Goal: Check status: Check status

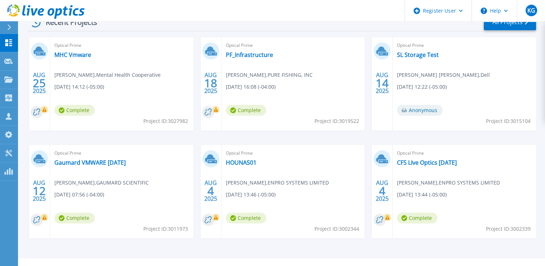
scroll to position [120, 0]
click at [142, 251] on div "[DATE] Optical Prime MHC Vmware [PERSON_NAME] , Mental Health Cooperative [DATE…" at bounding box center [279, 144] width 514 height 215
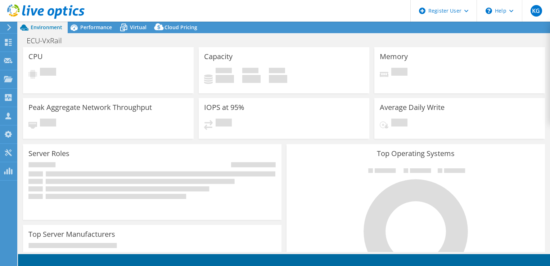
select select "USD"
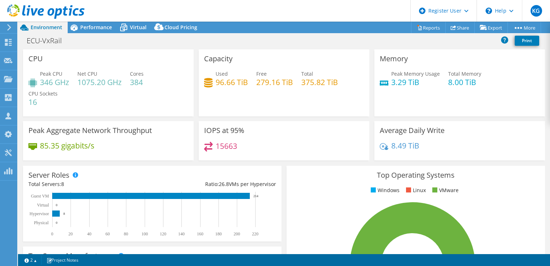
scroll to position [30, 0]
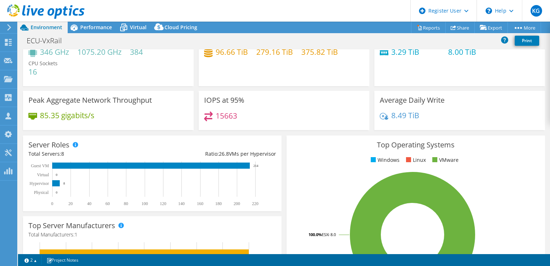
click at [478, 101] on div "Average Daily Write 8.49 TiB" at bounding box center [460, 110] width 171 height 39
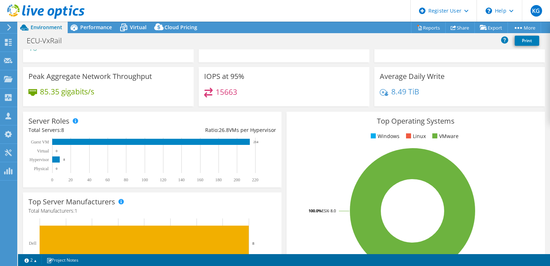
scroll to position [0, 0]
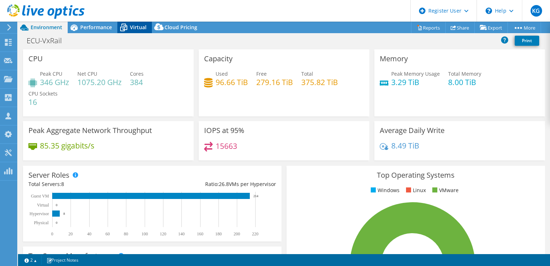
click at [138, 25] on span "Virtual" at bounding box center [138, 27] width 17 height 7
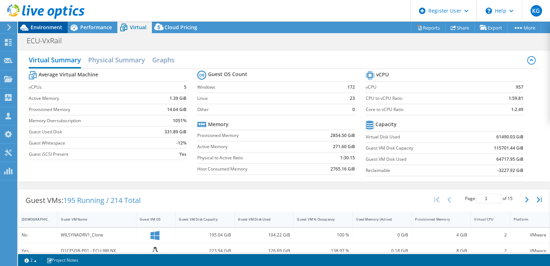
click at [59, 30] on span "Environment" at bounding box center [47, 27] width 32 height 7
